Goal: Task Accomplishment & Management: Manage account settings

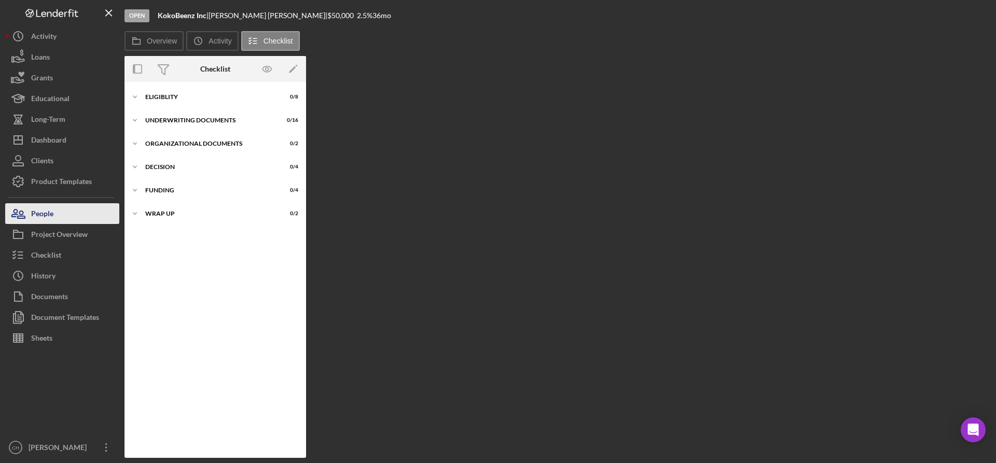
click at [34, 213] on div "People" at bounding box center [42, 214] width 22 height 23
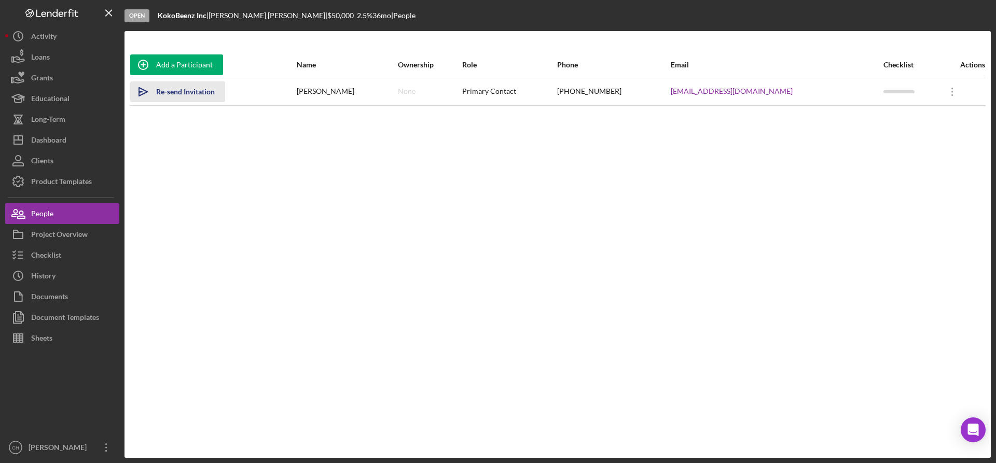
click at [197, 95] on div "Re-send Invitation" at bounding box center [185, 91] width 59 height 21
click at [83, 134] on button "Icon/Dashboard Dashboard" at bounding box center [62, 140] width 114 height 21
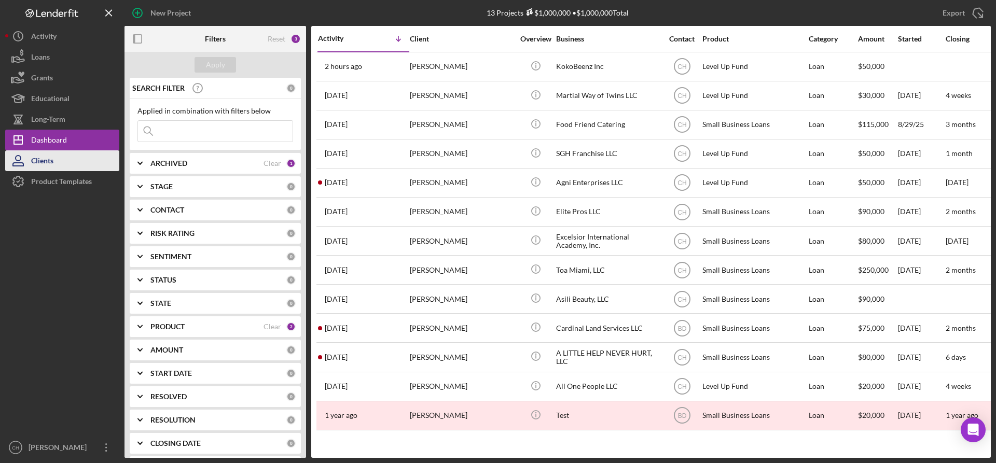
click at [57, 160] on button "Clients" at bounding box center [62, 160] width 114 height 21
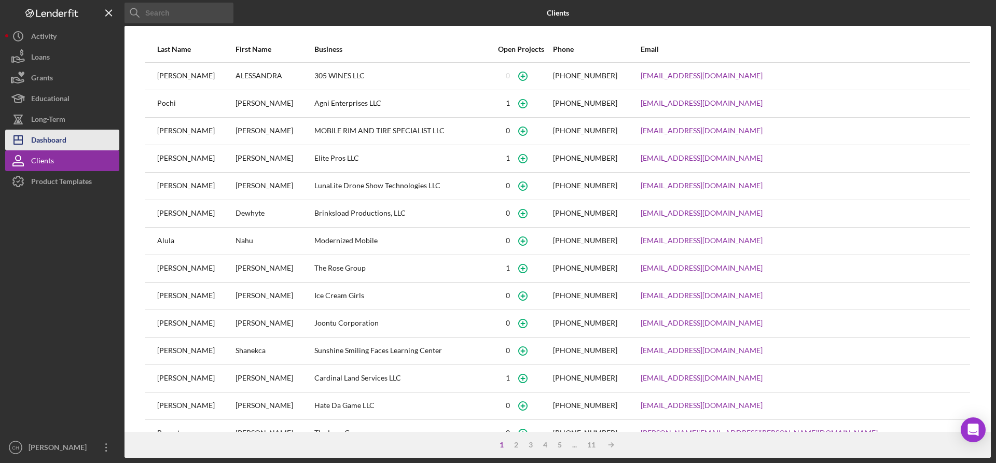
click at [68, 142] on button "Icon/Dashboard Dashboard" at bounding box center [62, 140] width 114 height 21
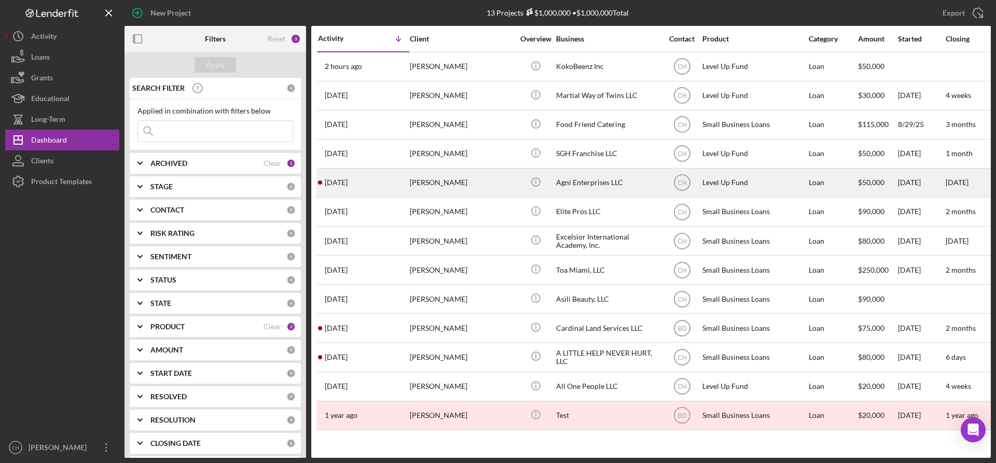
click at [372, 187] on div "[DATE] [PERSON_NAME]" at bounding box center [363, 182] width 91 height 27
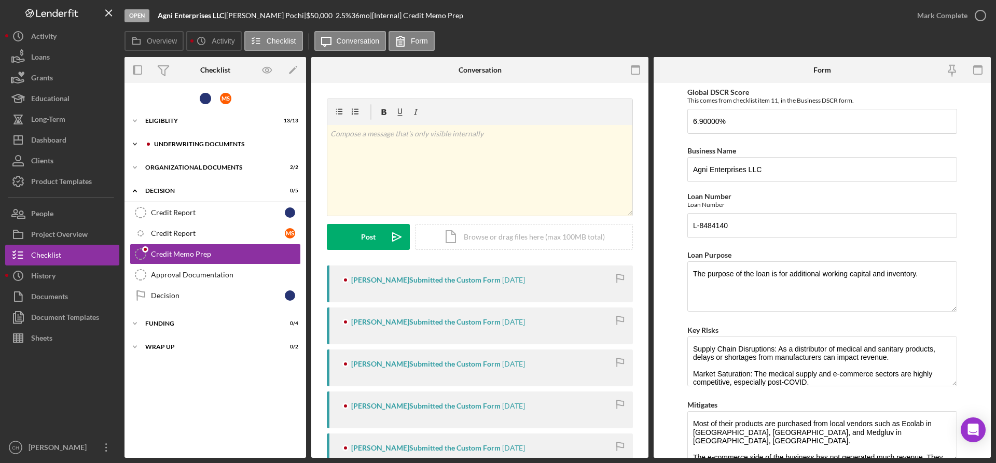
click at [188, 146] on div "Underwriting Documents" at bounding box center [223, 144] width 139 height 6
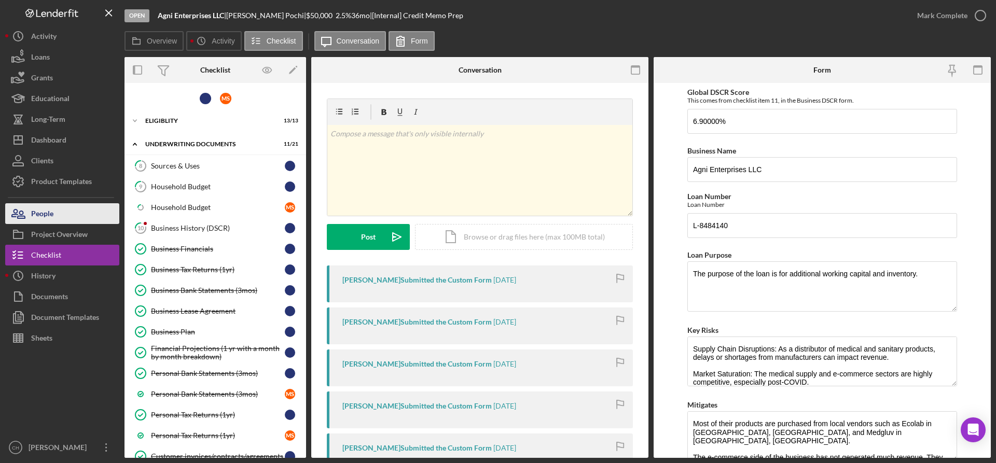
drag, startPoint x: 172, startPoint y: 224, endPoint x: 42, endPoint y: 214, distance: 130.0
click at [44, 232] on div "Open Agni Enterprises LLC | [PERSON_NAME] | $50,000 $50,000 2.5 % 36 mo | [Inte…" at bounding box center [497, 229] width 985 height 458
click at [42, 213] on div "People" at bounding box center [42, 214] width 22 height 23
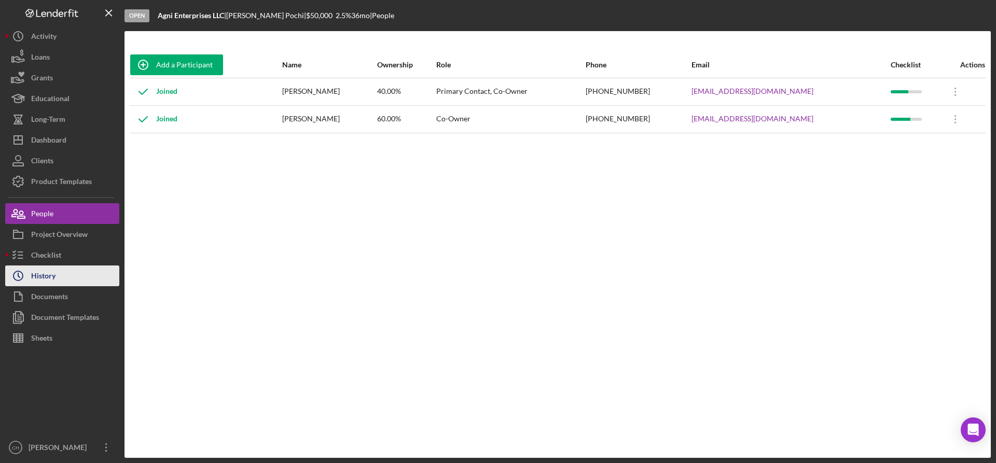
click at [65, 274] on button "Icon/History History" at bounding box center [62, 276] width 114 height 21
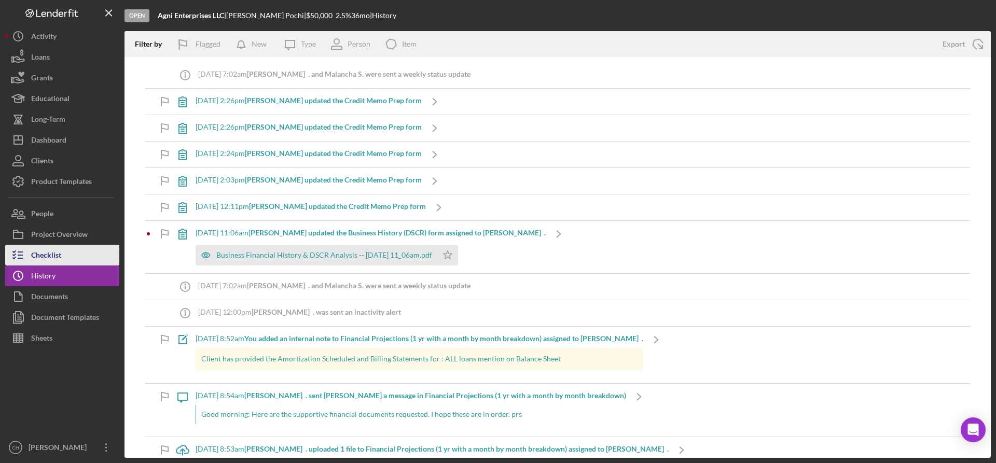
click at [69, 256] on button "Checklist" at bounding box center [62, 255] width 114 height 21
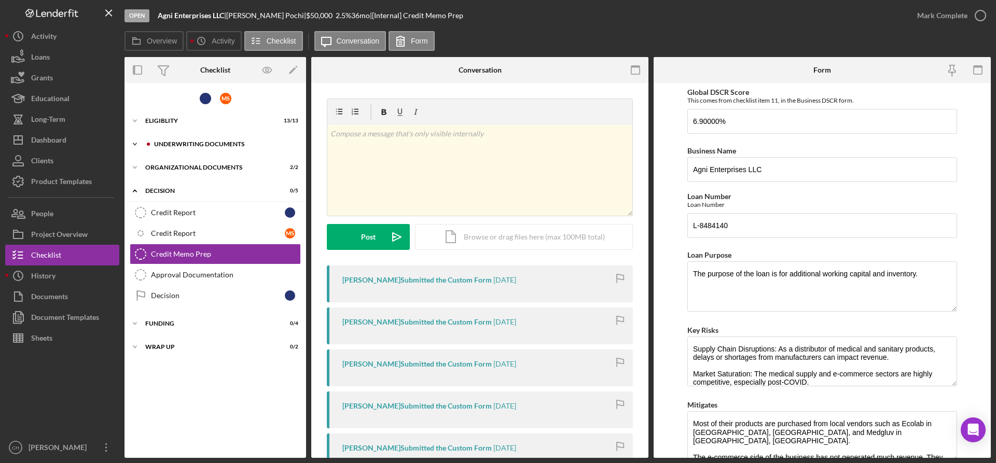
click at [222, 140] on div "Icon/Expander Underwriting Documents 11 / 21" at bounding box center [214, 144] width 181 height 21
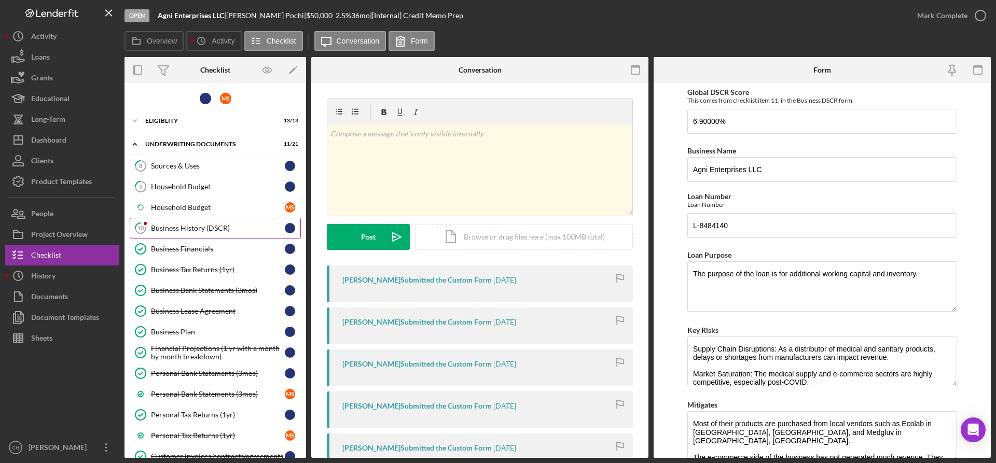
click at [181, 230] on div "Business History (DSCR)" at bounding box center [218, 228] width 134 height 8
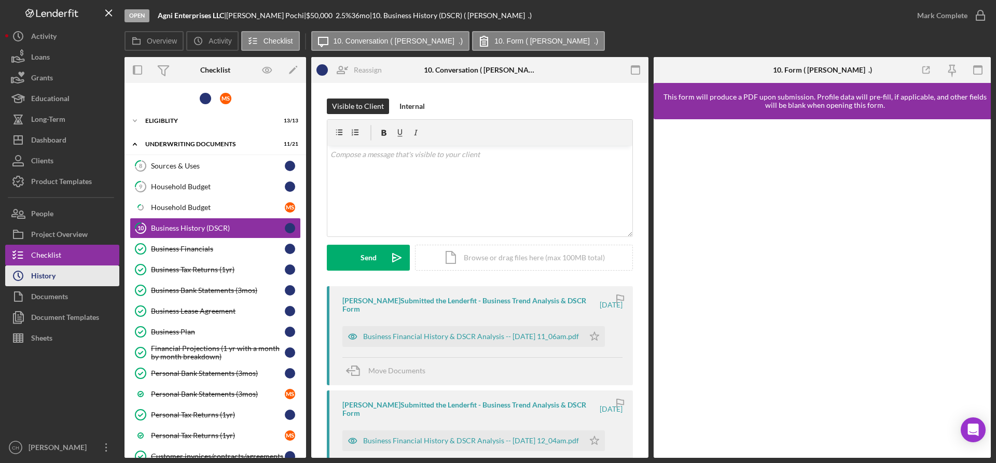
click at [43, 283] on div "History" at bounding box center [43, 277] width 24 height 23
